Goal: Information Seeking & Learning: Find specific fact

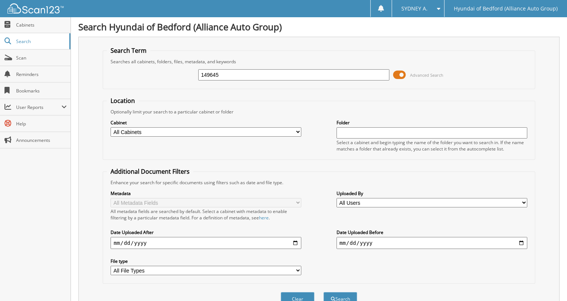
type input "149645"
click at [323, 292] on button "Search" at bounding box center [340, 299] width 34 height 14
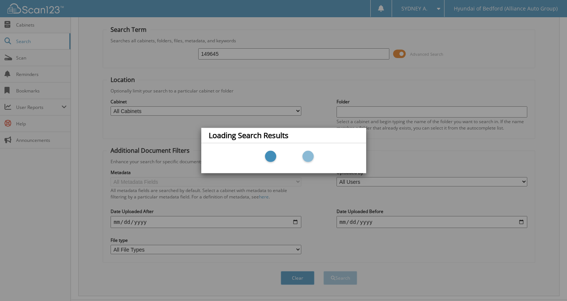
scroll to position [32, 0]
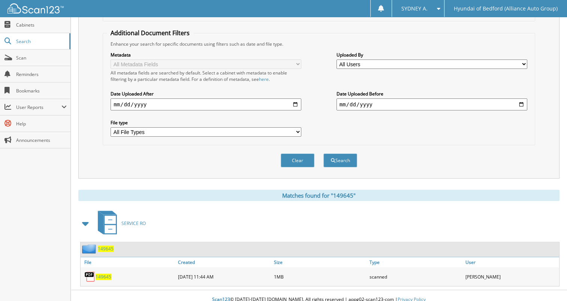
click at [100, 274] on span "149645" at bounding box center [104, 277] width 16 height 6
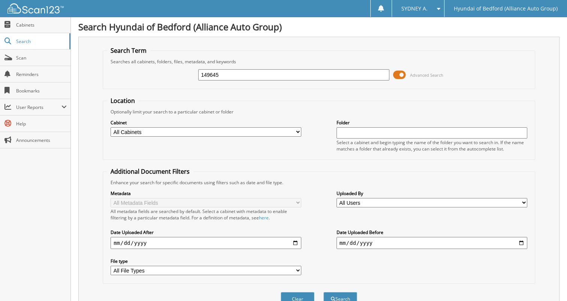
click at [252, 76] on input "149645" at bounding box center [293, 74] width 191 height 11
type input "149427"
click at [323, 292] on button "Search" at bounding box center [340, 299] width 34 height 14
click at [270, 70] on input "149427" at bounding box center [293, 74] width 191 height 11
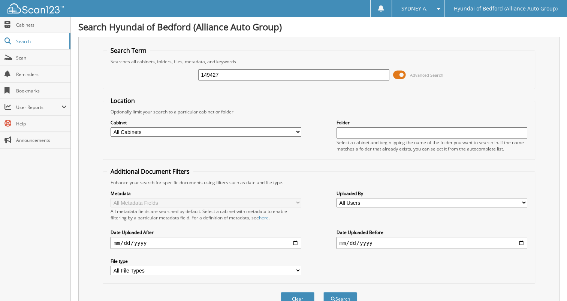
click at [270, 70] on input "149427" at bounding box center [293, 74] width 191 height 11
type input "149427"
click at [323, 292] on button "Search" at bounding box center [340, 299] width 34 height 14
click at [234, 70] on input "149427" at bounding box center [293, 74] width 191 height 11
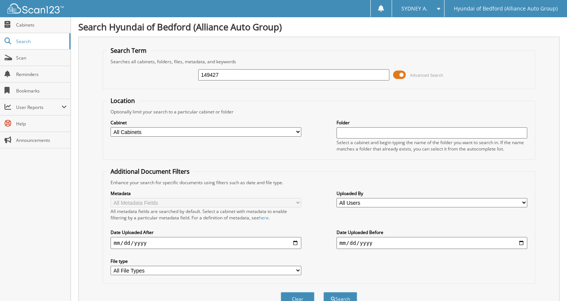
paste input "74"
type input "149747"
click at [323, 292] on button "Search" at bounding box center [340, 299] width 34 height 14
click at [245, 79] on input "149747" at bounding box center [293, 74] width 191 height 11
click at [245, 78] on input "149747" at bounding box center [293, 74] width 191 height 11
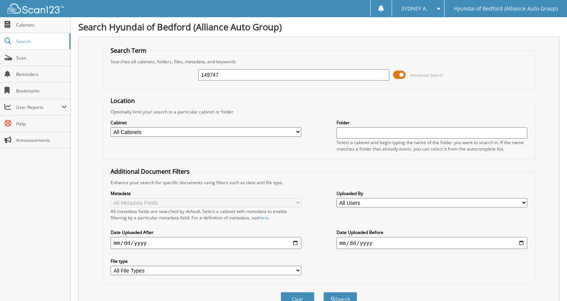
click at [246, 75] on input "149747" at bounding box center [293, 74] width 191 height 11
paste input "368"
type input "149368"
click at [323, 292] on button "Search" at bounding box center [340, 299] width 34 height 14
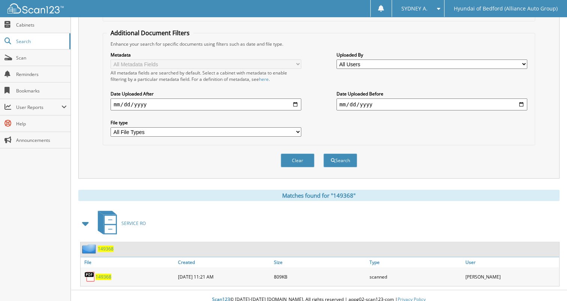
click at [99, 274] on span "149368" at bounding box center [104, 277] width 16 height 6
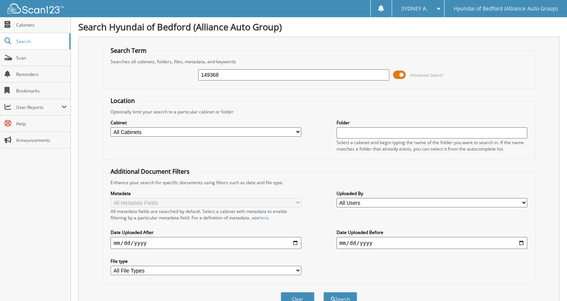
click at [254, 75] on input "149368" at bounding box center [293, 74] width 191 height 11
paste input "4624"
type input "144624"
click at [323, 292] on button "Search" at bounding box center [340, 299] width 34 height 14
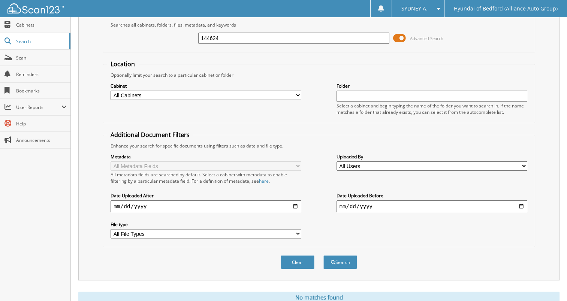
scroll to position [58, 0]
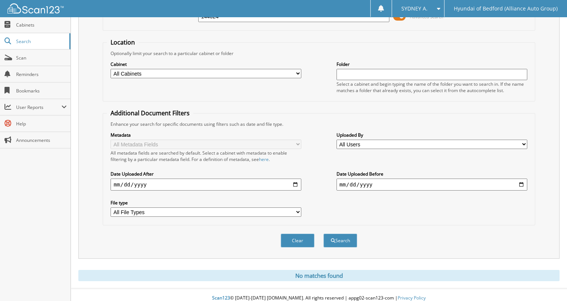
click at [323, 234] on button "Search" at bounding box center [340, 241] width 34 height 14
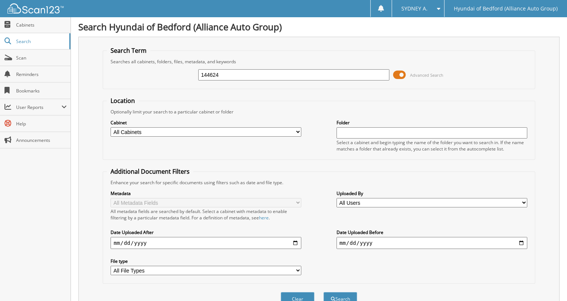
click at [248, 72] on input "144624" at bounding box center [293, 74] width 191 height 11
paste input "."
click at [323, 292] on button "Search" at bounding box center [340, 299] width 34 height 14
type input "144624."
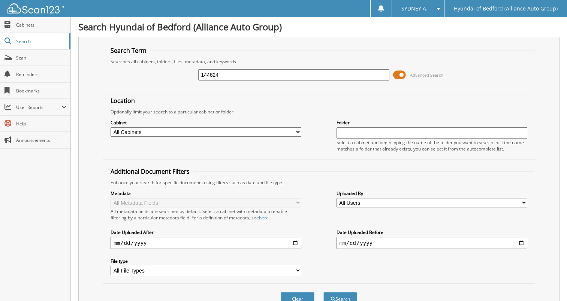
click at [227, 71] on input "144624" at bounding box center [293, 74] width 191 height 11
type input "149427"
click at [323, 292] on button "Search" at bounding box center [340, 299] width 34 height 14
click at [243, 73] on input "149427" at bounding box center [293, 74] width 191 height 11
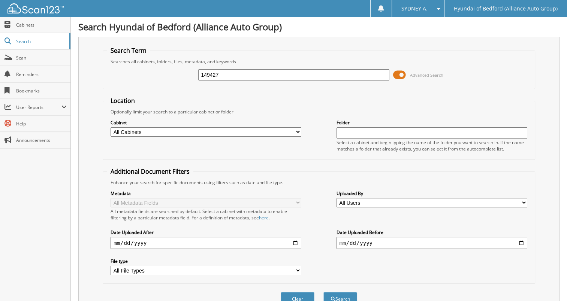
click at [243, 73] on input "149427" at bounding box center [293, 74] width 191 height 11
type input "149439"
click at [323, 292] on button "Search" at bounding box center [340, 299] width 34 height 14
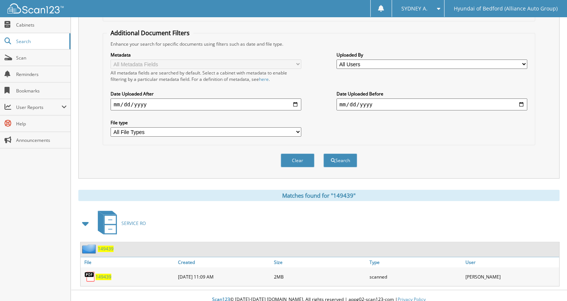
click at [107, 274] on span "149439" at bounding box center [104, 277] width 16 height 6
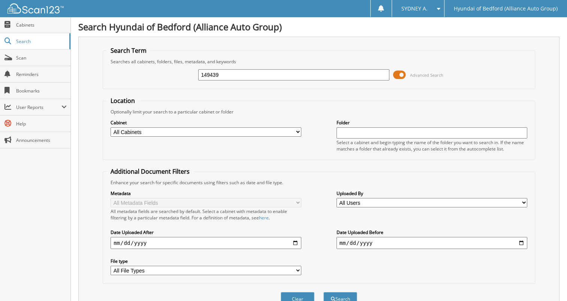
click at [261, 66] on div "149439 Advanced Search" at bounding box center [319, 75] width 424 height 20
click at [262, 71] on input "149439" at bounding box center [293, 74] width 191 height 11
type input "149458"
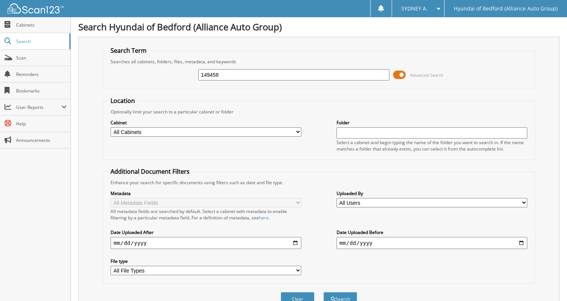
click at [323, 292] on button "Search" at bounding box center [340, 299] width 34 height 14
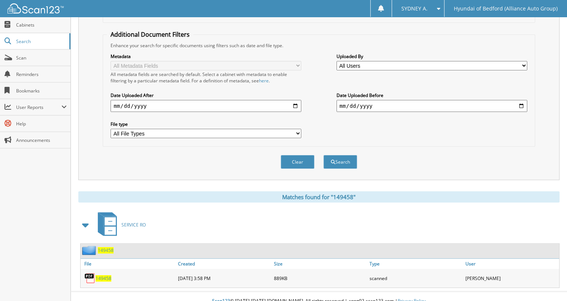
scroll to position [139, 0]
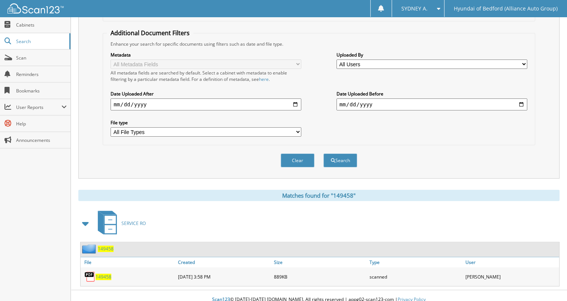
click at [99, 274] on span "149458" at bounding box center [104, 277] width 16 height 6
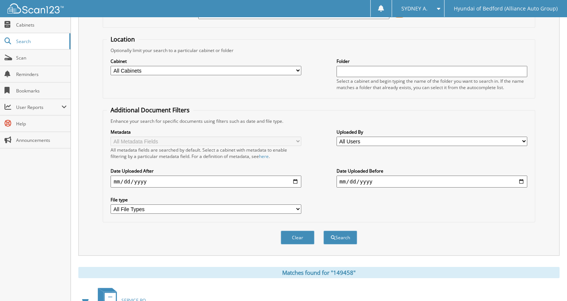
scroll to position [0, 0]
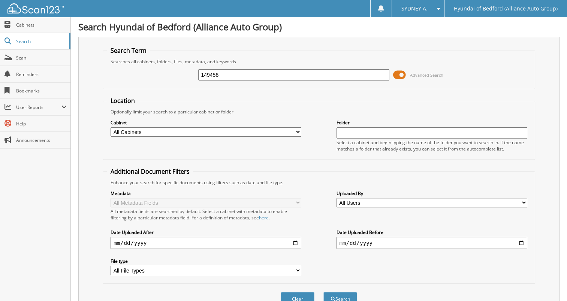
click at [243, 74] on input "149458" at bounding box center [293, 74] width 191 height 11
paste input "63"
type input "149463"
click at [323, 292] on button "Search" at bounding box center [340, 299] width 34 height 14
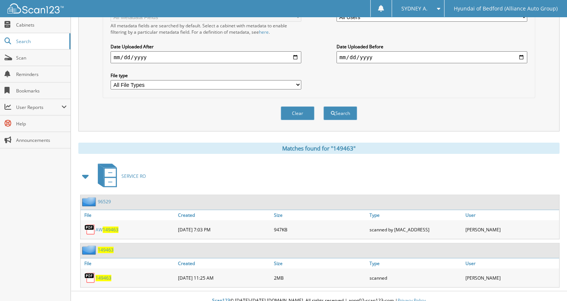
scroll to position [186, 0]
click at [112, 226] on span "149463" at bounding box center [111, 229] width 16 height 6
click at [106, 275] on span "149463" at bounding box center [104, 278] width 16 height 6
